Goal: Go to known website: Go to known website

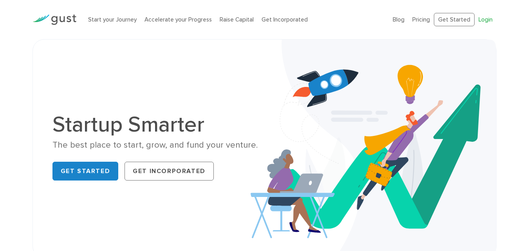
click at [483, 18] on link "Login" at bounding box center [486, 19] width 14 height 7
click at [488, 20] on link "Login" at bounding box center [486, 19] width 14 height 7
